Goal: Task Accomplishment & Management: Manage account settings

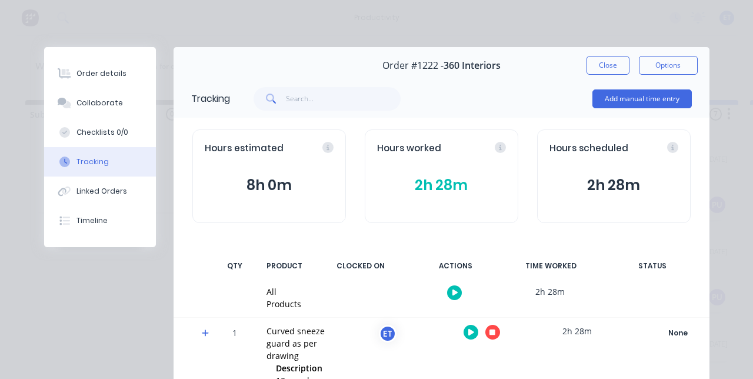
click at [526, 339] on div at bounding box center [482, 332] width 88 height 29
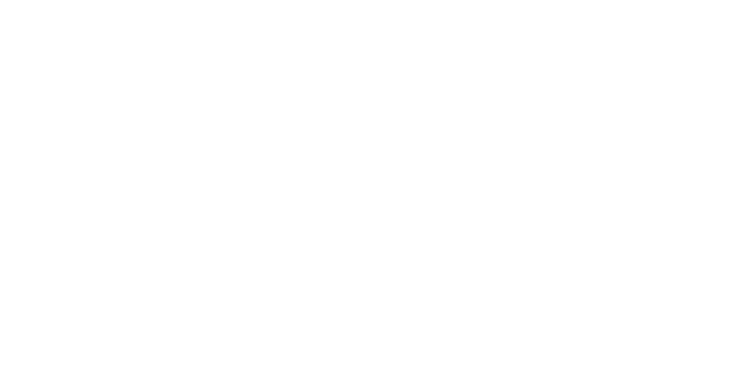
scroll to position [261, 0]
click at [495, 331] on icon "button" at bounding box center [492, 332] width 6 height 6
click at [372, 188] on button "Clock Off" at bounding box center [339, 186] width 65 height 19
click at [629, 66] on button "Close" at bounding box center [607, 65] width 43 height 19
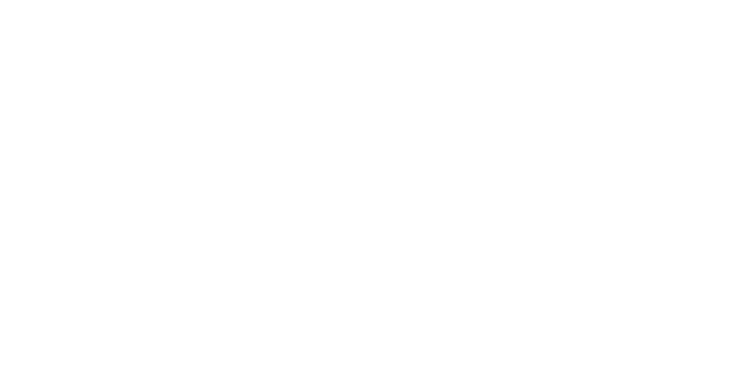
scroll to position [1594, 0]
click at [123, 102] on div "Collaborate" at bounding box center [99, 103] width 46 height 11
click at [629, 65] on button "Close" at bounding box center [607, 65] width 43 height 19
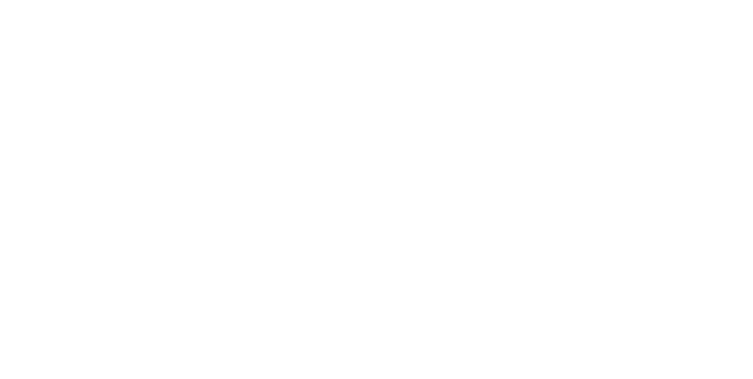
click at [123, 106] on div "Collaborate" at bounding box center [99, 103] width 46 height 11
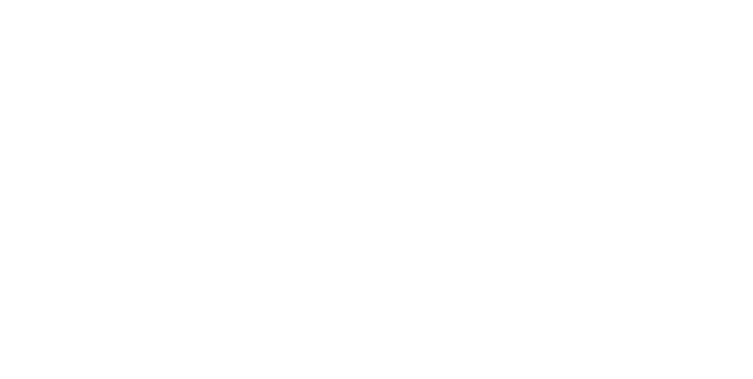
click at [156, 139] on button "Checklists 0/0" at bounding box center [100, 132] width 112 height 29
click at [109, 164] on div "Tracking" at bounding box center [92, 161] width 32 height 11
click at [485, 332] on icon "button" at bounding box center [482, 332] width 6 height 6
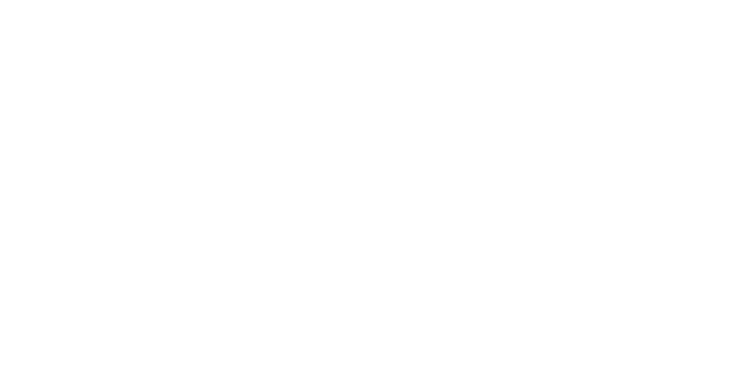
click at [372, 188] on button "Clock On" at bounding box center [339, 186] width 65 height 19
click at [495, 332] on icon "button" at bounding box center [492, 332] width 6 height 6
click at [752, 308] on div "[PERSON_NAME]" at bounding box center [376, 314] width 753 height 12
click at [372, 190] on button "Clock Off" at bounding box center [339, 186] width 65 height 19
